Goal: Browse casually

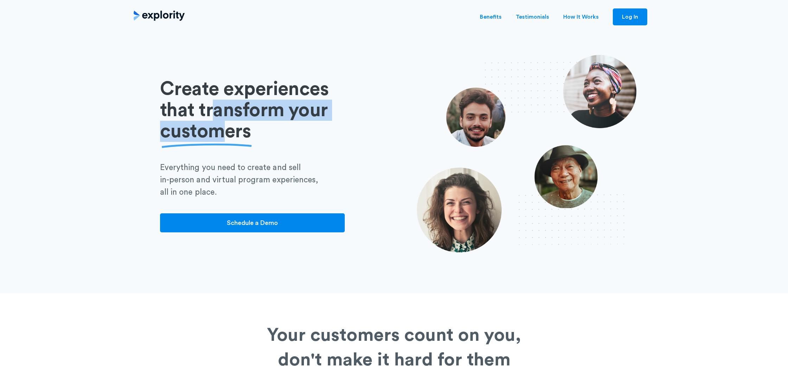
drag, startPoint x: 214, startPoint y: 100, endPoint x: 224, endPoint y: 125, distance: 27.4
click at [224, 125] on h1 "Create experiences that transform your customers" at bounding box center [274, 109] width 229 height 63
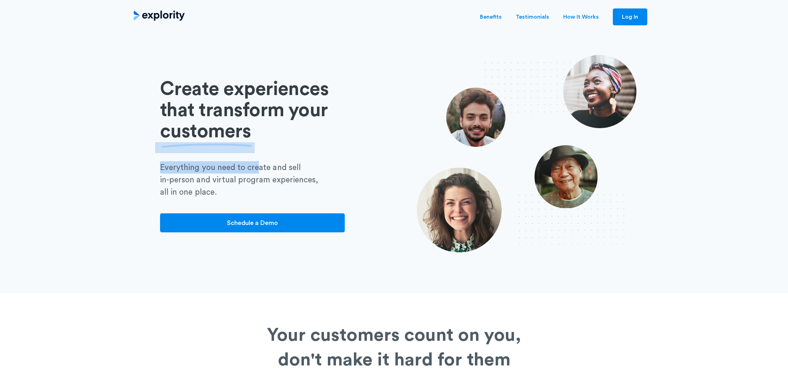
drag, startPoint x: 246, startPoint y: 145, endPoint x: 244, endPoint y: 142, distance: 3.8
click at [246, 144] on div "Create experiences that transform your customers Everything you need to create …" at bounding box center [274, 163] width 229 height 171
click at [244, 142] on img at bounding box center [205, 147] width 100 height 11
click at [248, 167] on p "Everything you need to create and sell in-person and virtual program experience…" at bounding box center [279, 179] width 239 height 37
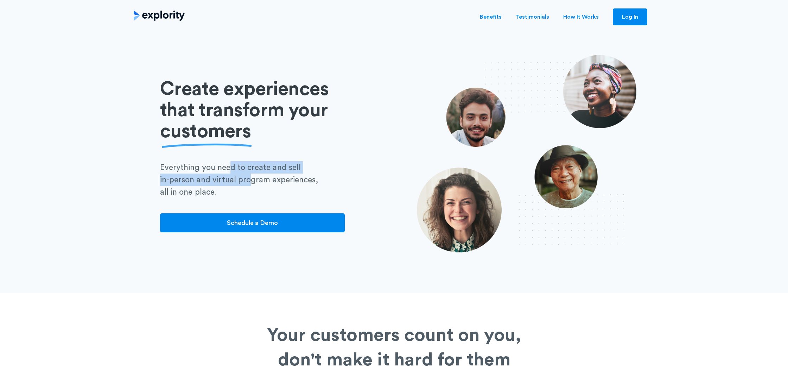
click at [231, 173] on p "Everything you need to create and sell in-person and virtual program experience…" at bounding box center [279, 179] width 239 height 37
drag, startPoint x: 231, startPoint y: 173, endPoint x: 216, endPoint y: 167, distance: 16.4
click at [231, 172] on p "Everything you need to create and sell in-person and virtual program experience…" at bounding box center [279, 179] width 239 height 37
drag, startPoint x: 218, startPoint y: 170, endPoint x: 235, endPoint y: 182, distance: 20.6
click at [235, 182] on p "Everything you need to create and sell in-person and virtual program experience…" at bounding box center [279, 179] width 239 height 37
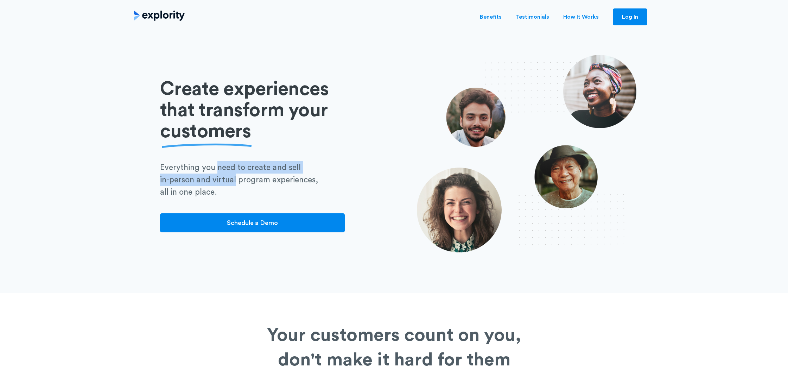
drag, startPoint x: 235, startPoint y: 182, endPoint x: 245, endPoint y: 169, distance: 16.3
click at [236, 181] on p "Everything you need to create and sell in-person and virtual program experience…" at bounding box center [279, 179] width 239 height 37
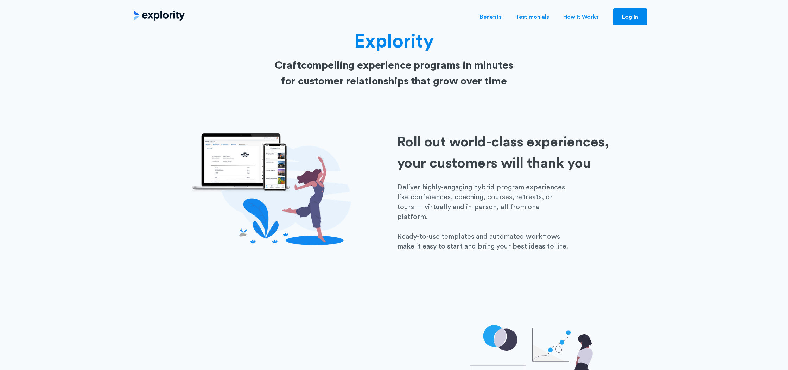
scroll to position [659, 0]
